Goal: Task Accomplishment & Management: Manage account settings

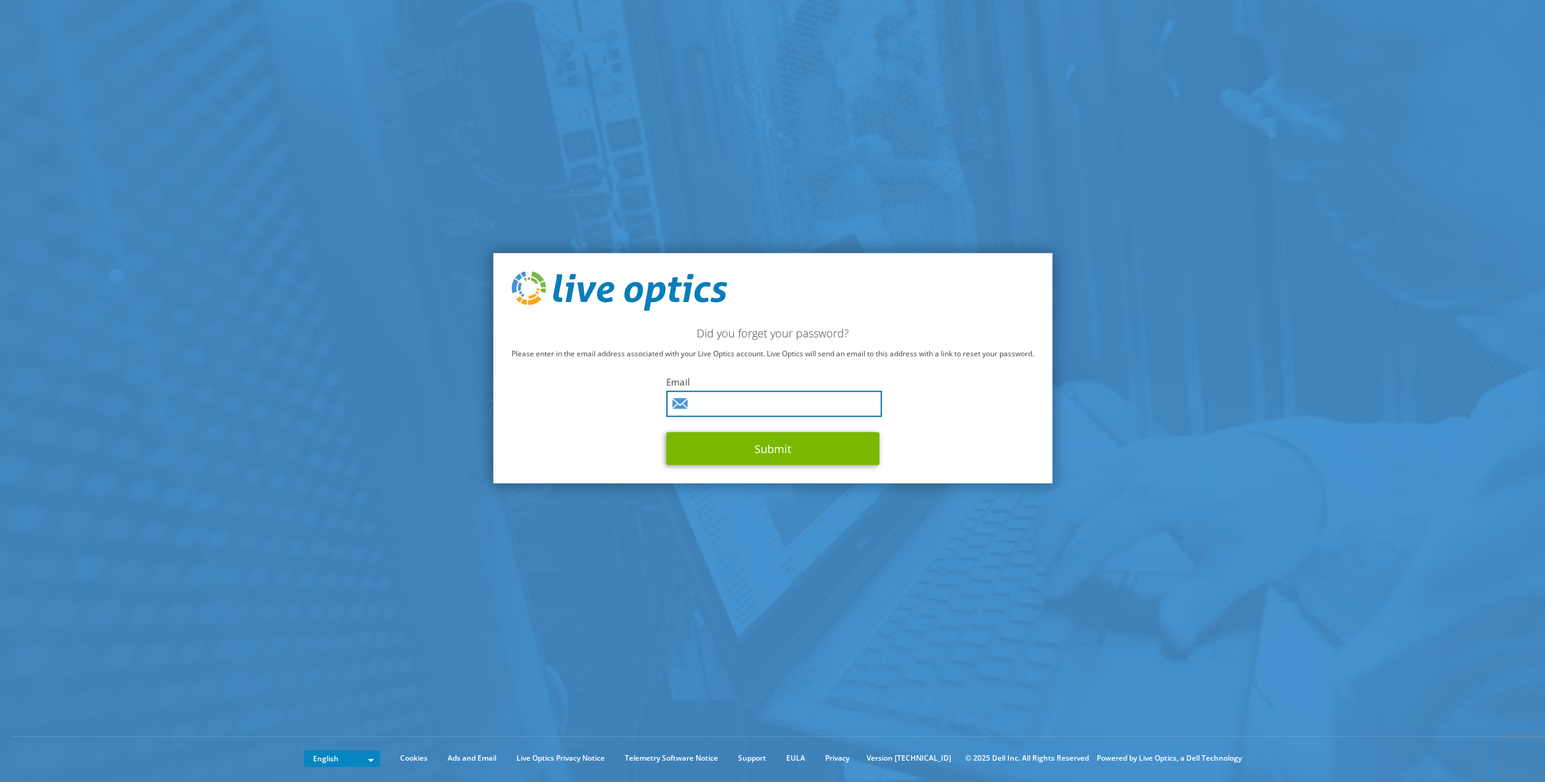
click at [733, 401] on input "text" at bounding box center [774, 404] width 216 height 26
type input "thomas.franzen@iglo.com"
click at [740, 452] on button "Submit" at bounding box center [772, 448] width 213 height 33
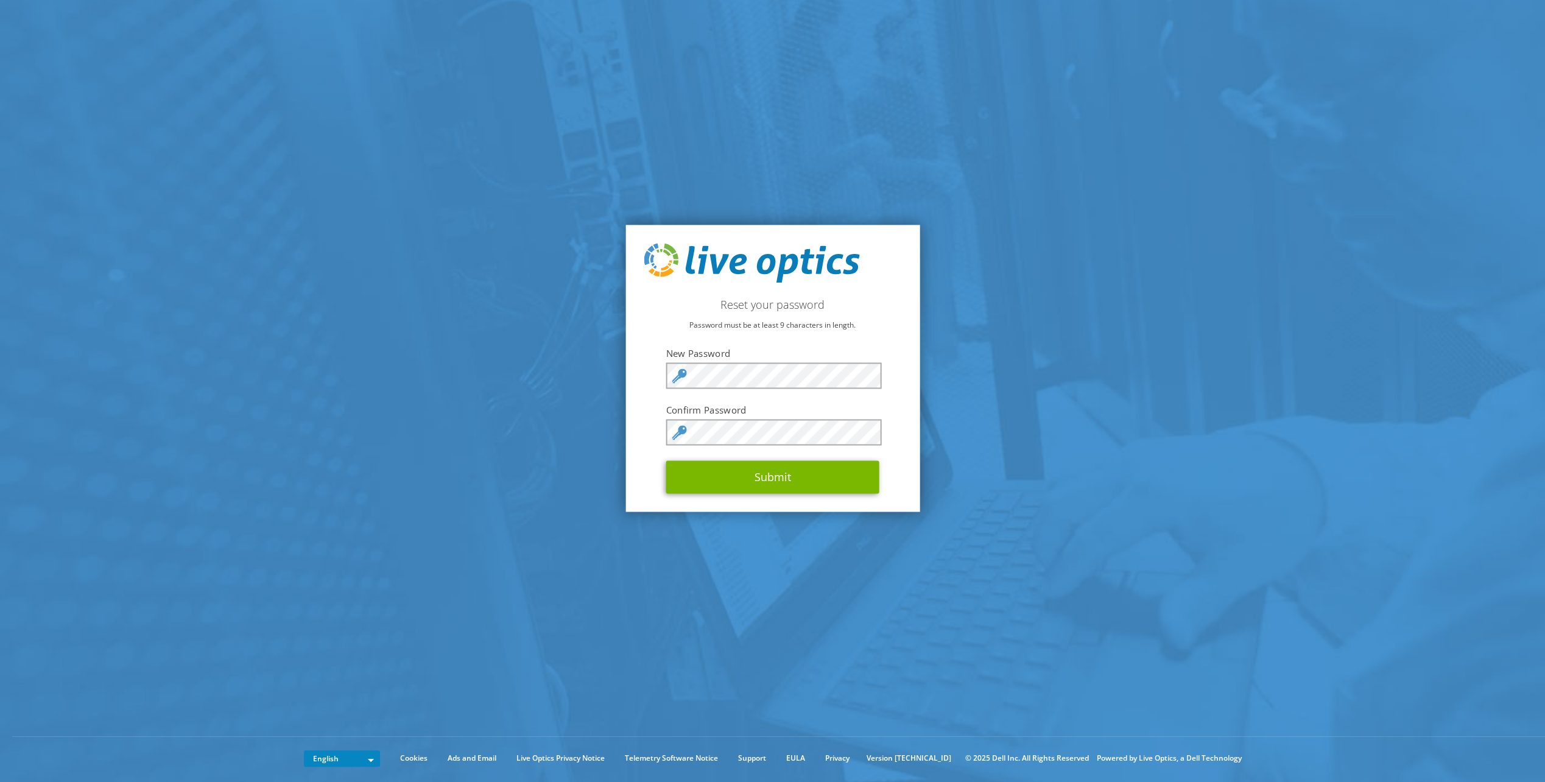
click at [1275, 395] on section "Reset your password Password must be at least 9 characters in length. New Passw…" at bounding box center [772, 368] width 1545 height 736
click at [781, 474] on button "Submit" at bounding box center [772, 476] width 213 height 33
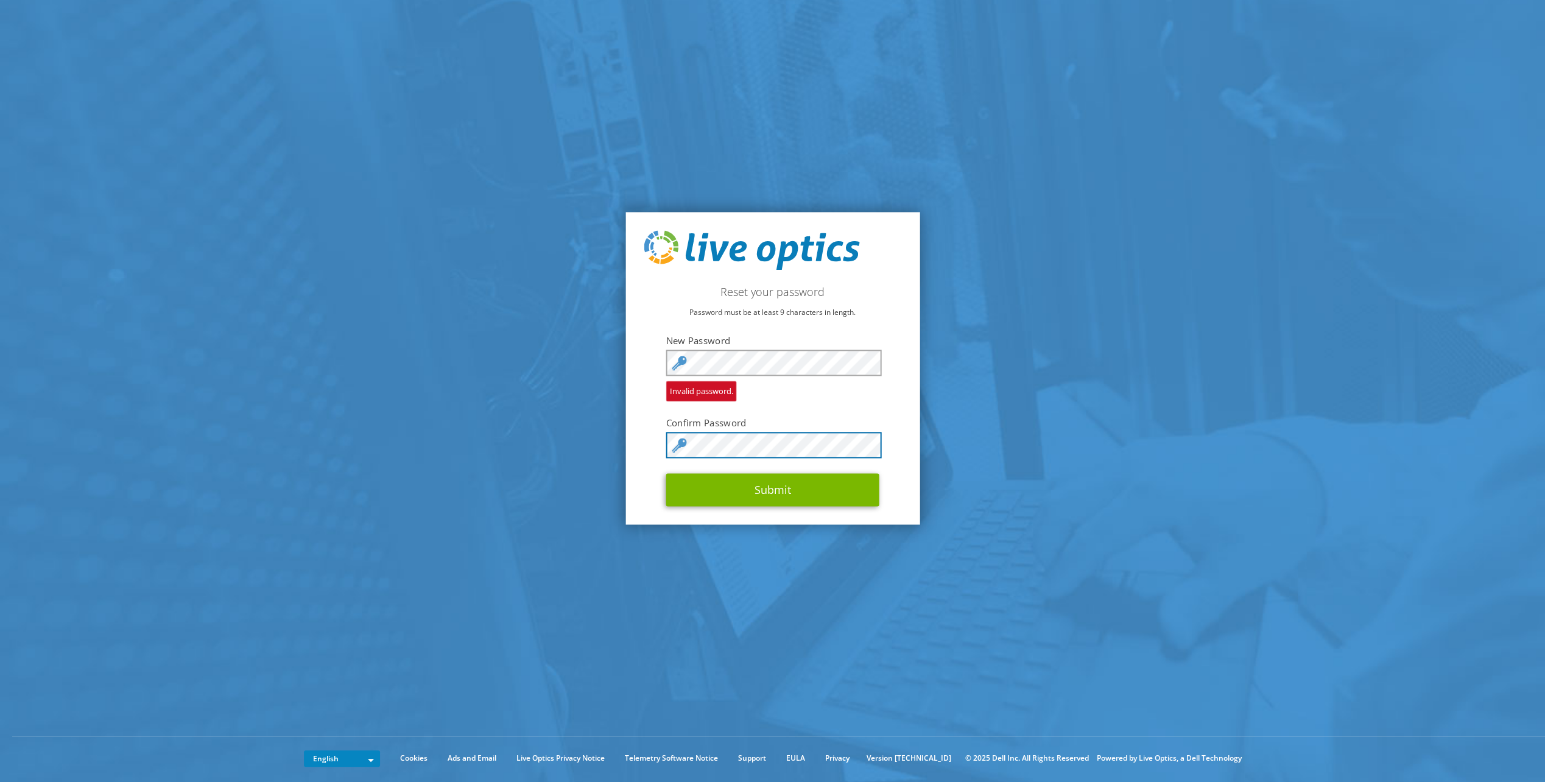
click at [659, 449] on div "Reset your password Password must be at least 9 characters in length. New Passw…" at bounding box center [773, 368] width 294 height 312
click at [373, 343] on section "Reset your password Password must be at least 9 characters in length. New Passw…" at bounding box center [772, 368] width 1545 height 736
click at [643, 364] on div "Reset your password Password must be at least 9 characters in length. New Passw…" at bounding box center [773, 368] width 294 height 312
click at [659, 443] on div "Reset your password Password must be at least 9 characters in length. New Passw…" at bounding box center [773, 368] width 294 height 312
click at [763, 487] on button "Submit" at bounding box center [772, 489] width 213 height 33
